Goal: Information Seeking & Learning: Learn about a topic

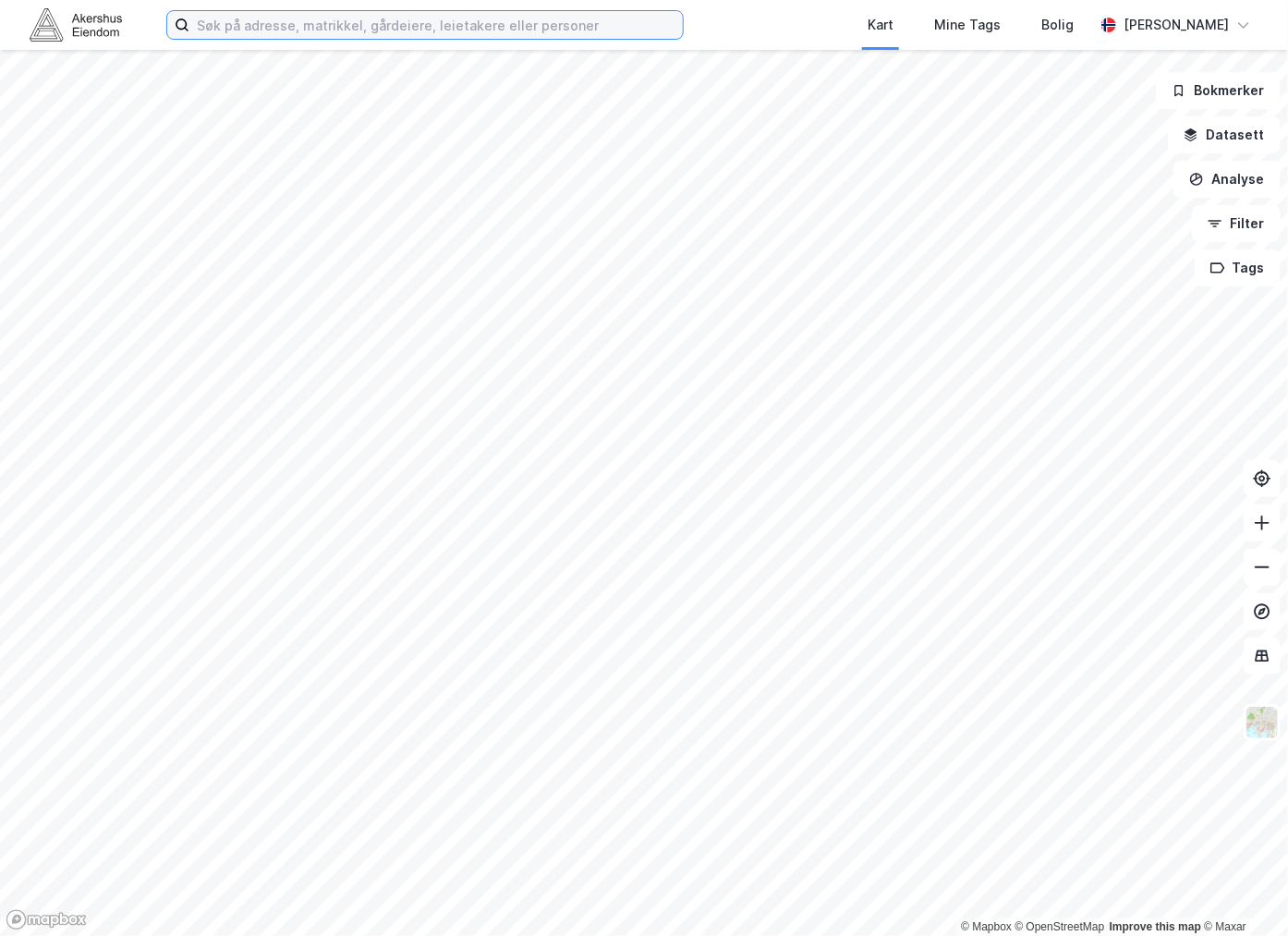
click at [297, 30] on input at bounding box center [437, 25] width 494 height 28
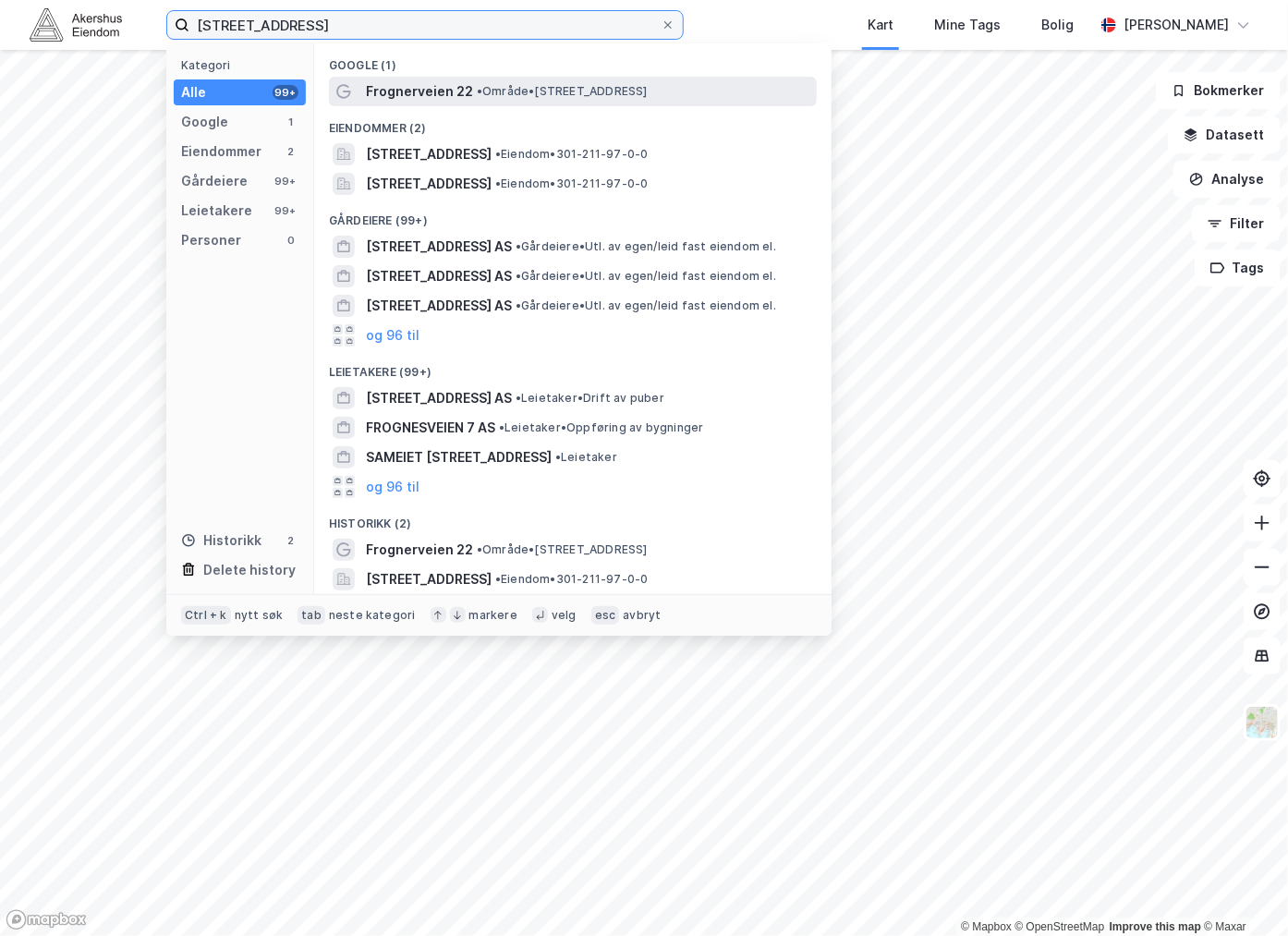
type input "[STREET_ADDRESS]"
click at [417, 86] on span "Frognerveien 22" at bounding box center [419, 91] width 107 height 22
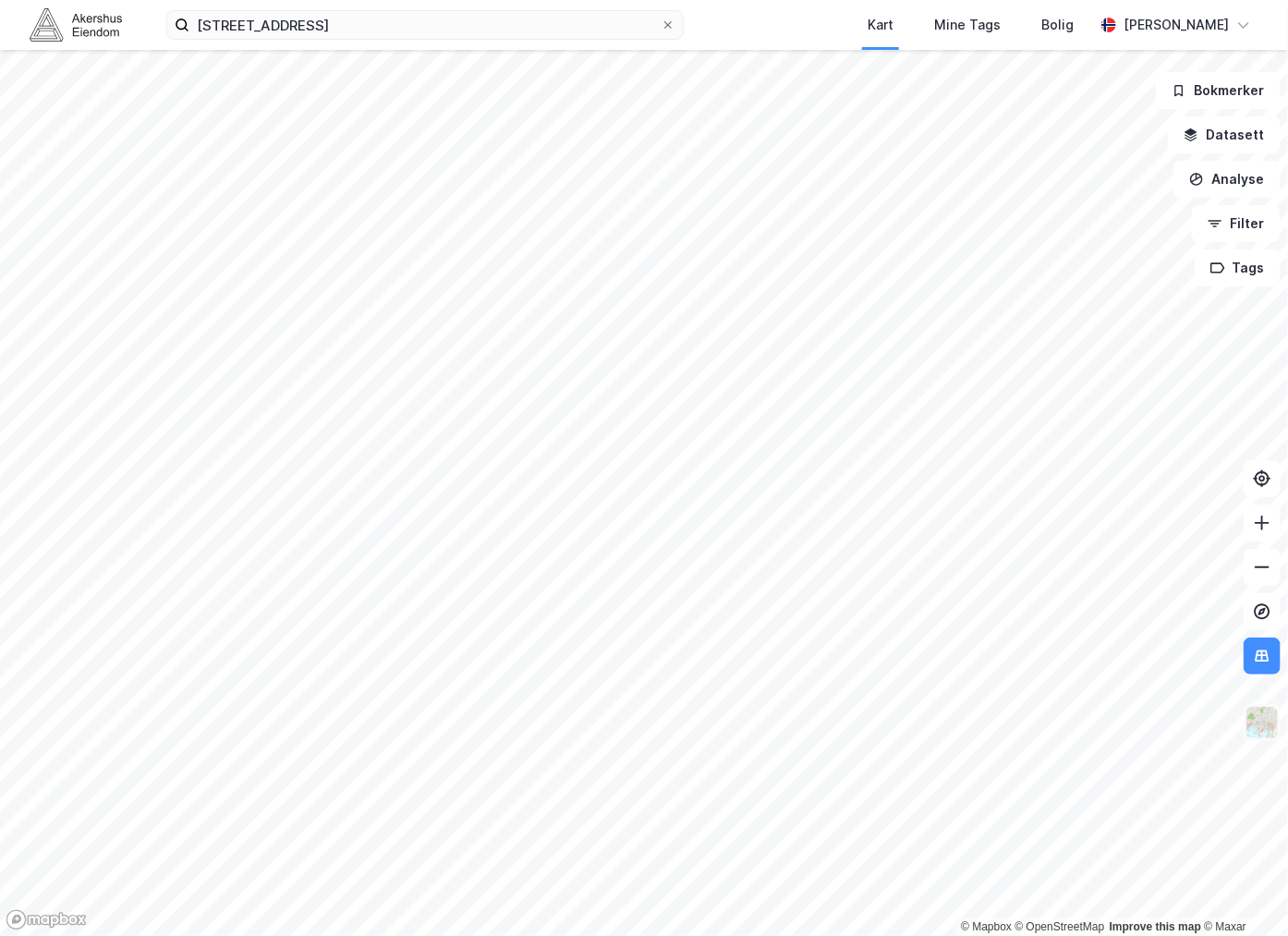
click at [1257, 719] on img at bounding box center [1262, 722] width 35 height 35
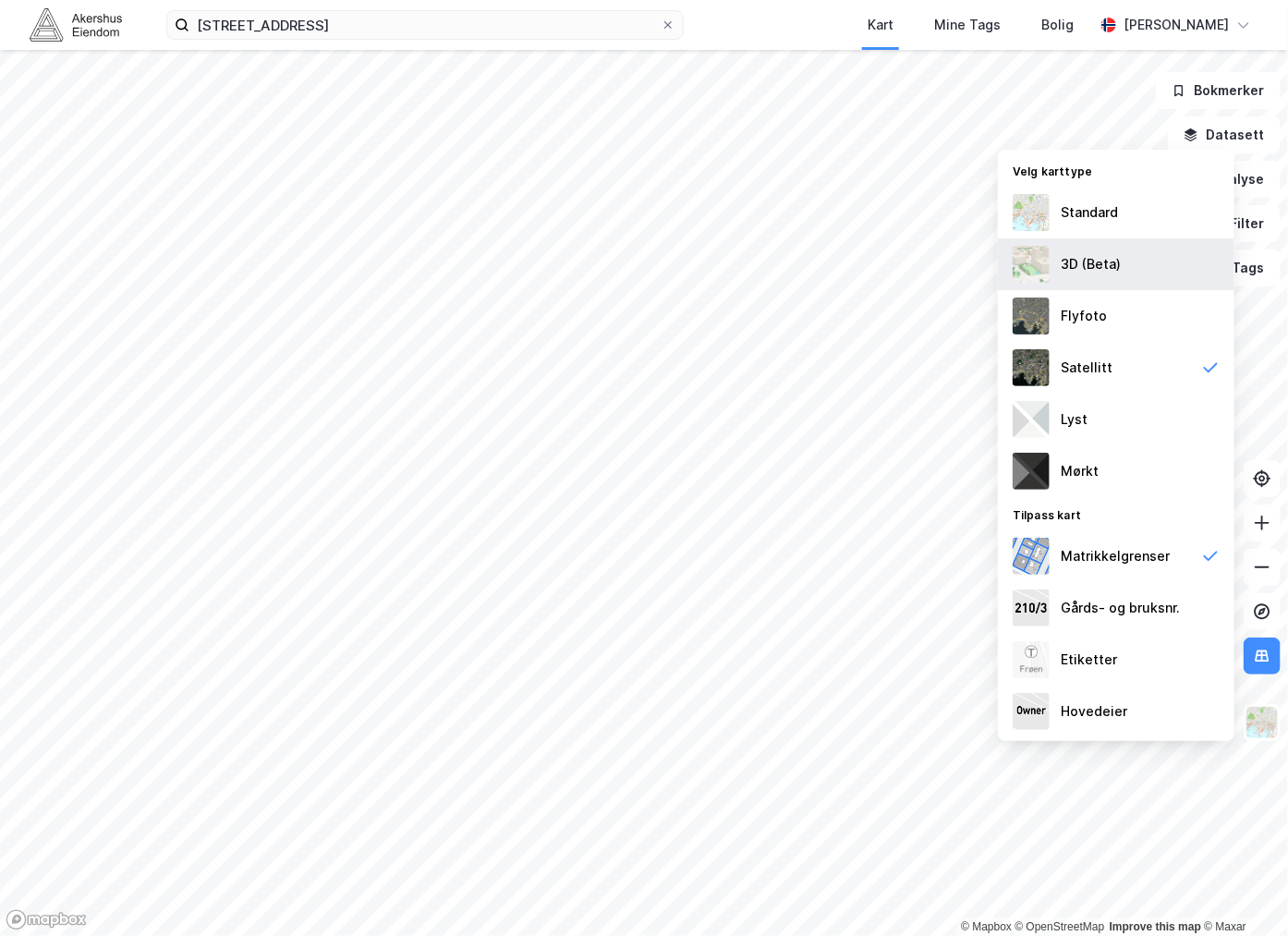
click at [1079, 255] on div "3D (Beta)" at bounding box center [1091, 264] width 60 height 22
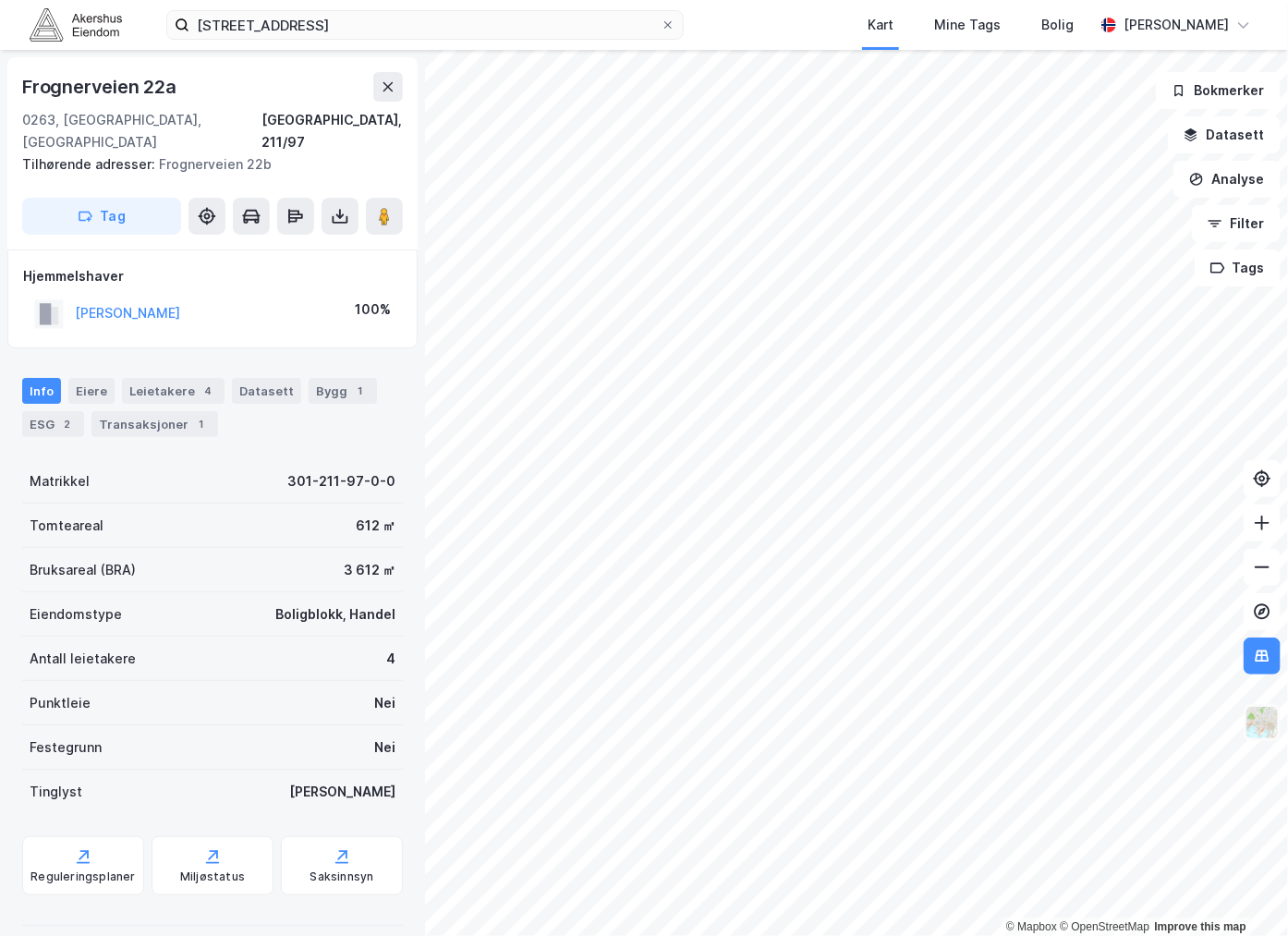
click at [1273, 722] on img at bounding box center [1262, 722] width 35 height 35
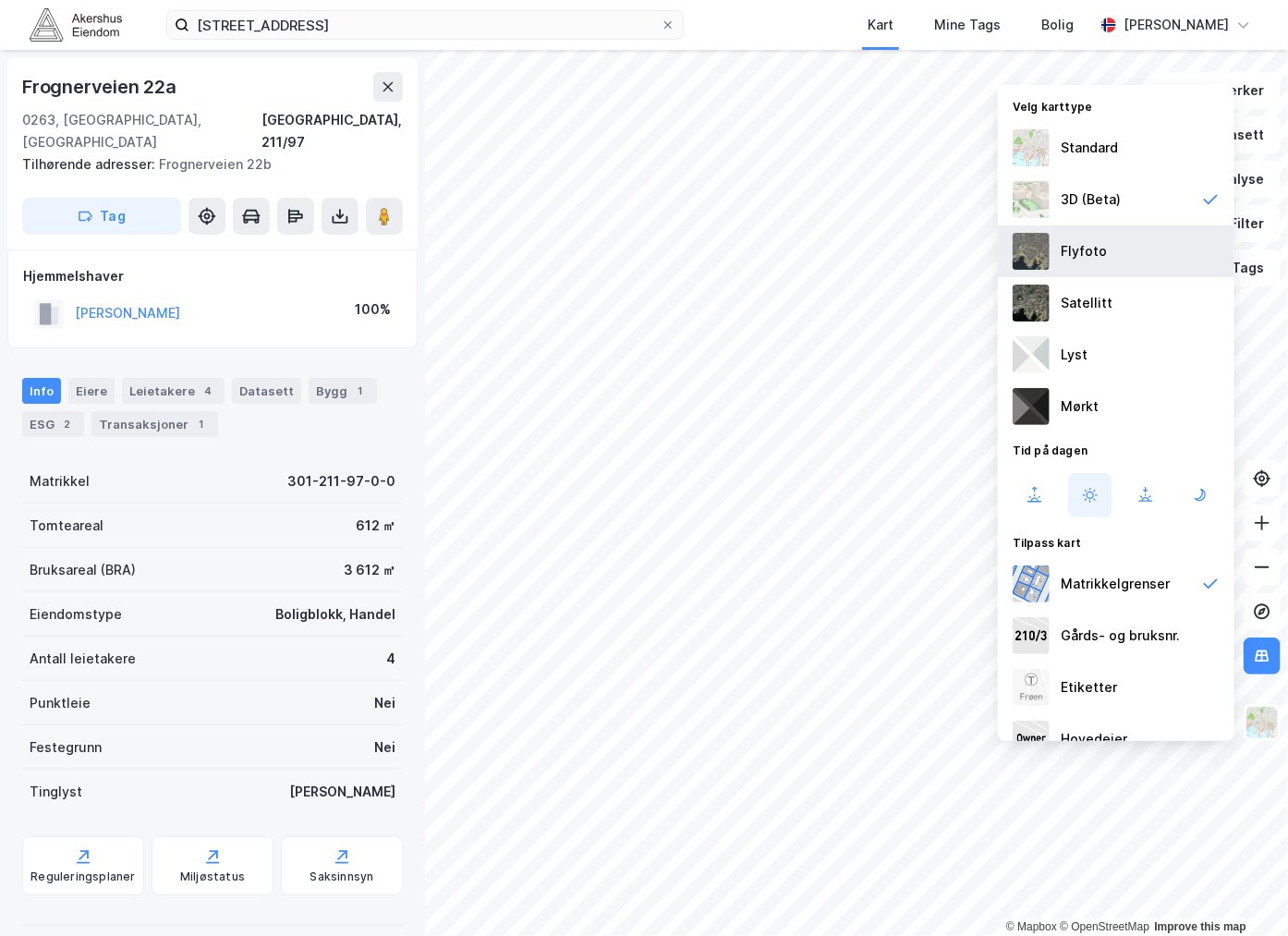
click at [1082, 256] on div "Flyfoto" at bounding box center [1084, 251] width 46 height 22
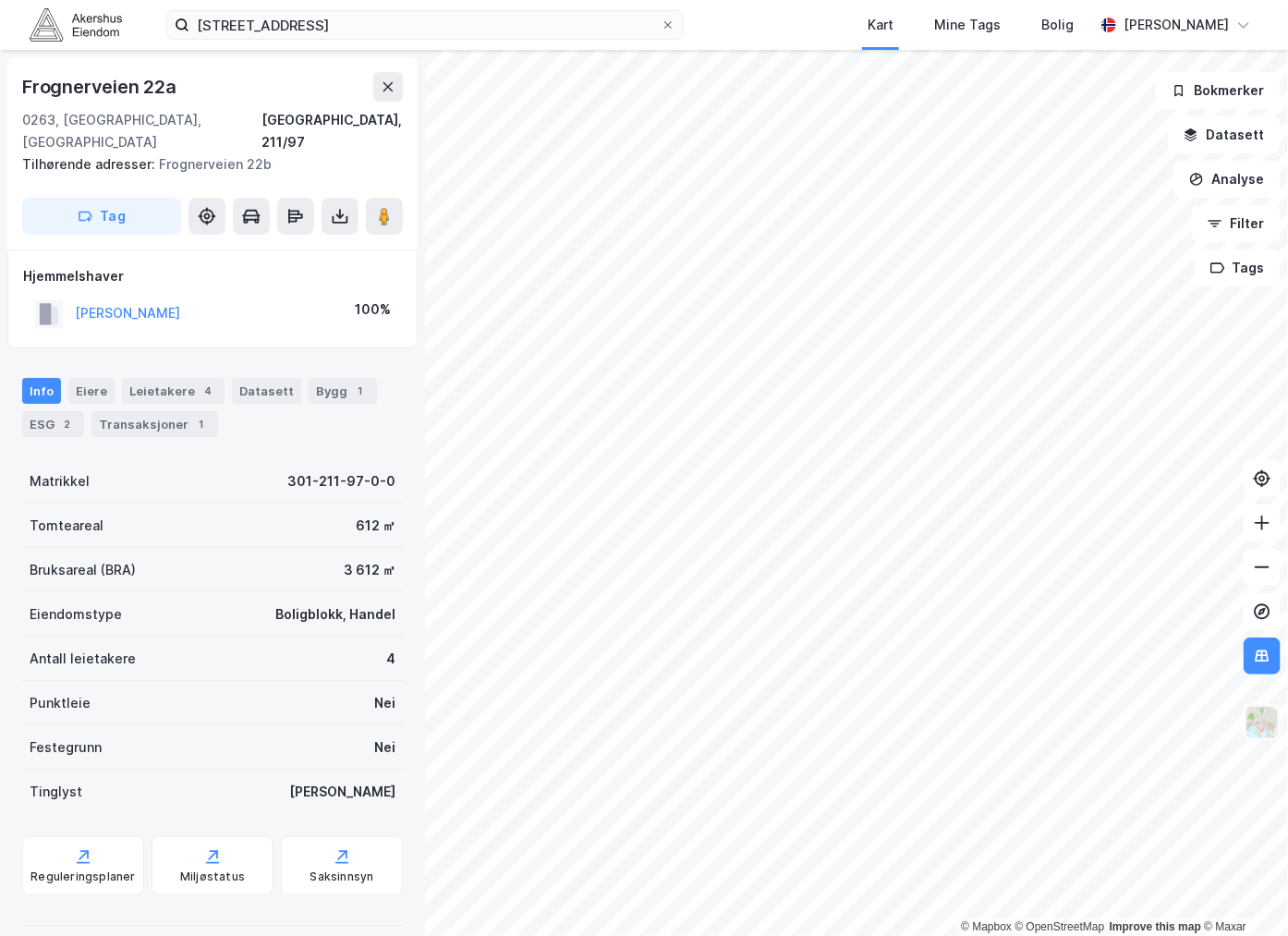
click at [1263, 719] on img at bounding box center [1262, 722] width 35 height 35
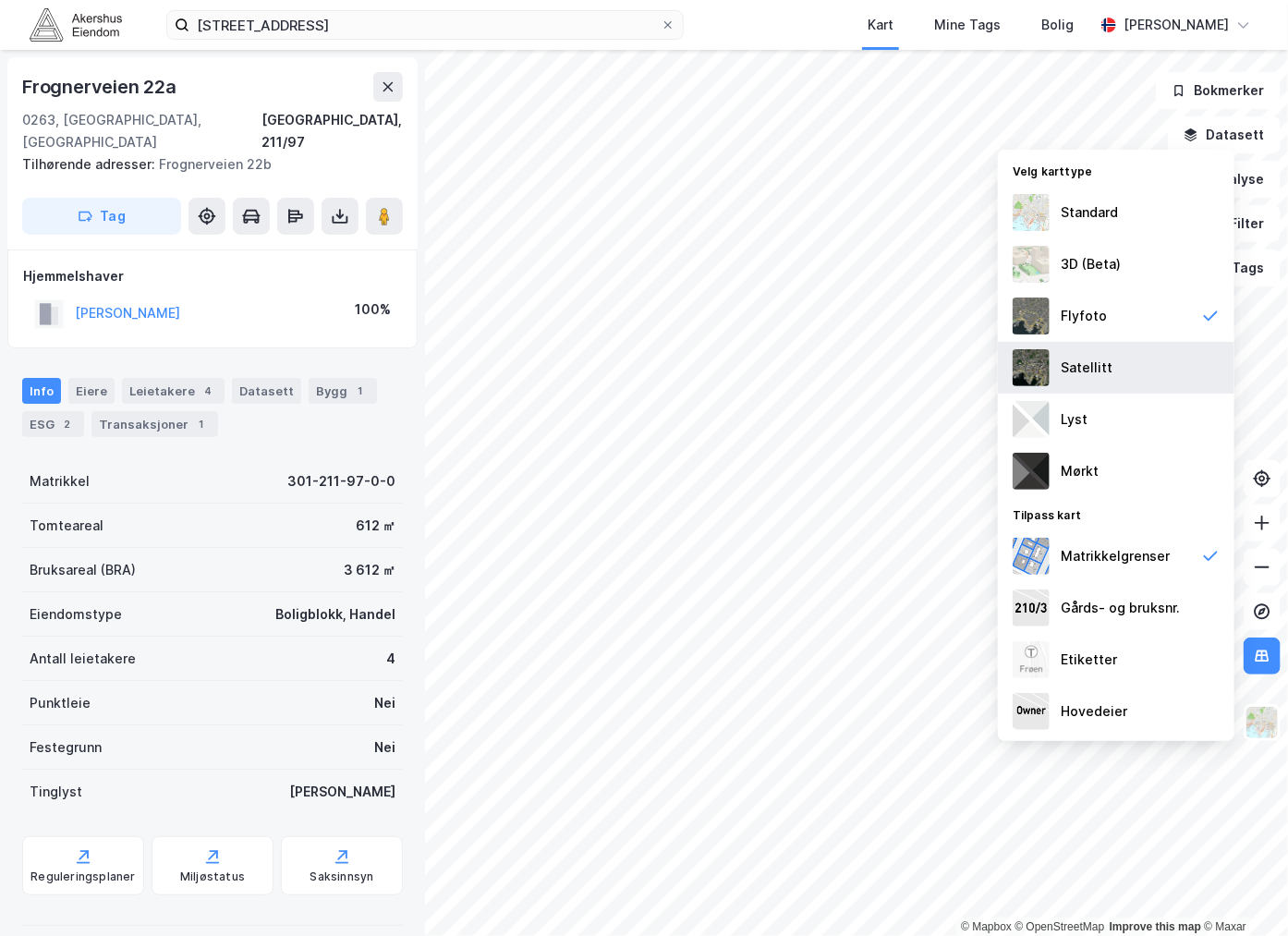
click at [1065, 373] on div "Satellitt" at bounding box center [1087, 367] width 51 height 22
